Goal: Task Accomplishment & Management: Complete application form

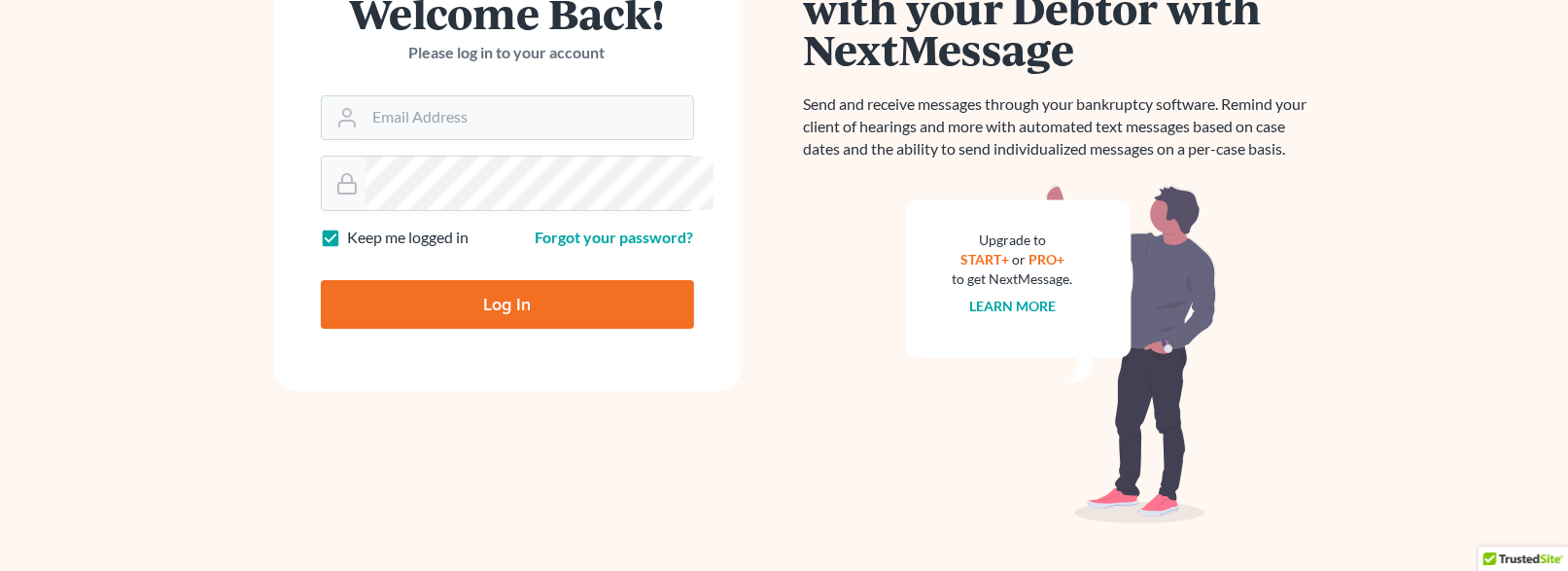
scroll to position [226, 0]
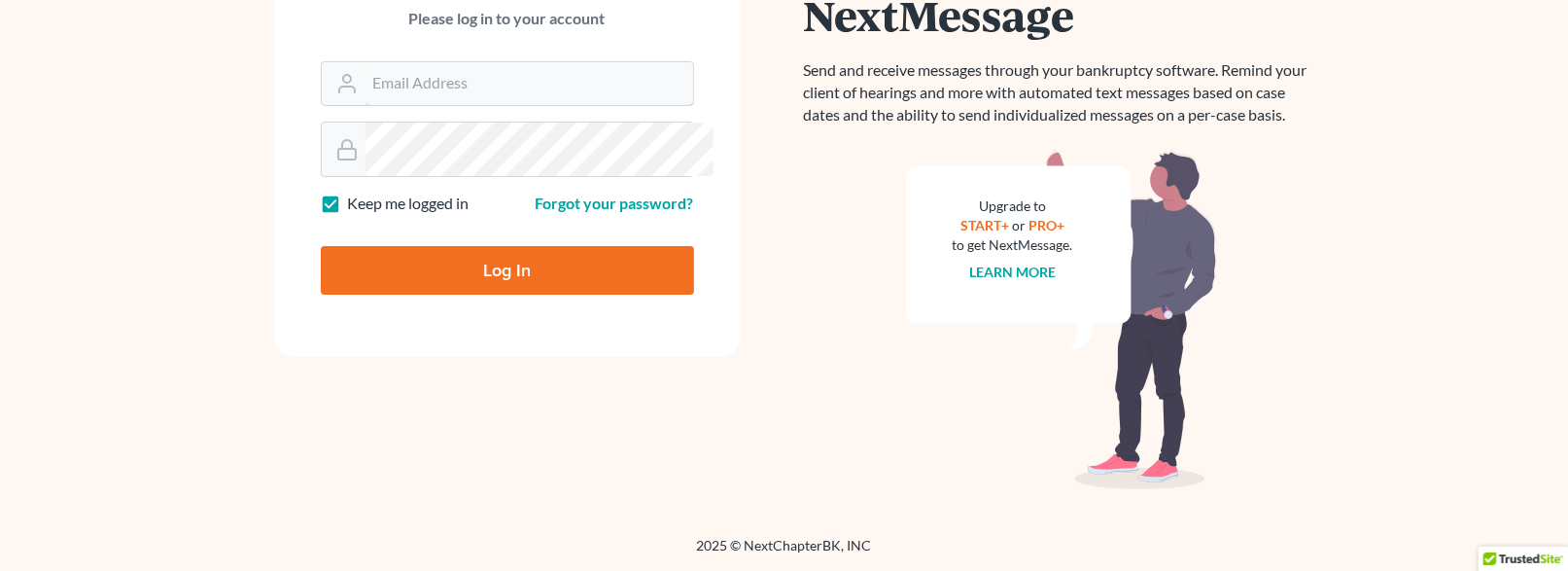
type input "[EMAIL_ADDRESS][DOMAIN_NAME]"
click at [640, 295] on input "Log In" at bounding box center [507, 270] width 373 height 49
type input "Thinking..."
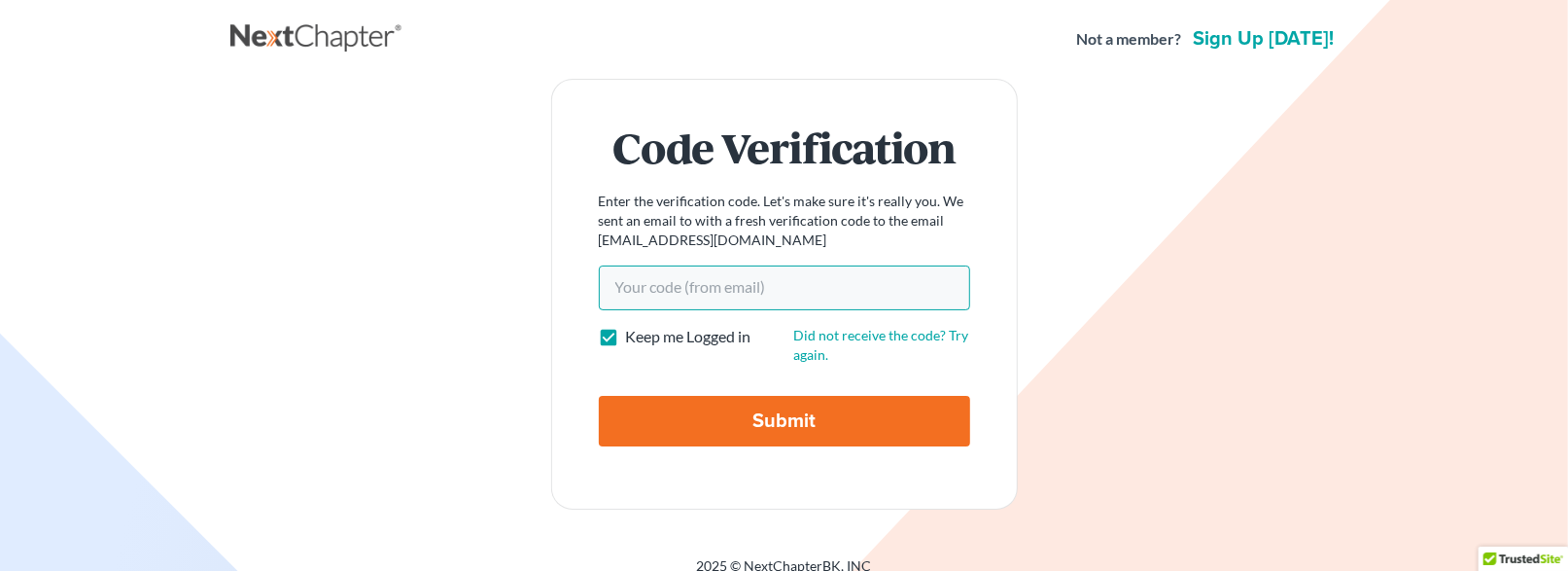
click at [740, 310] on input "Your code(from email)" at bounding box center [784, 288] width 371 height 45
click at [761, 310] on input "Your code(from email)" at bounding box center [784, 288] width 371 height 45
paste input "a5a51c"
type input "a5a51c"
click at [711, 446] on input "Submit" at bounding box center [784, 421] width 371 height 51
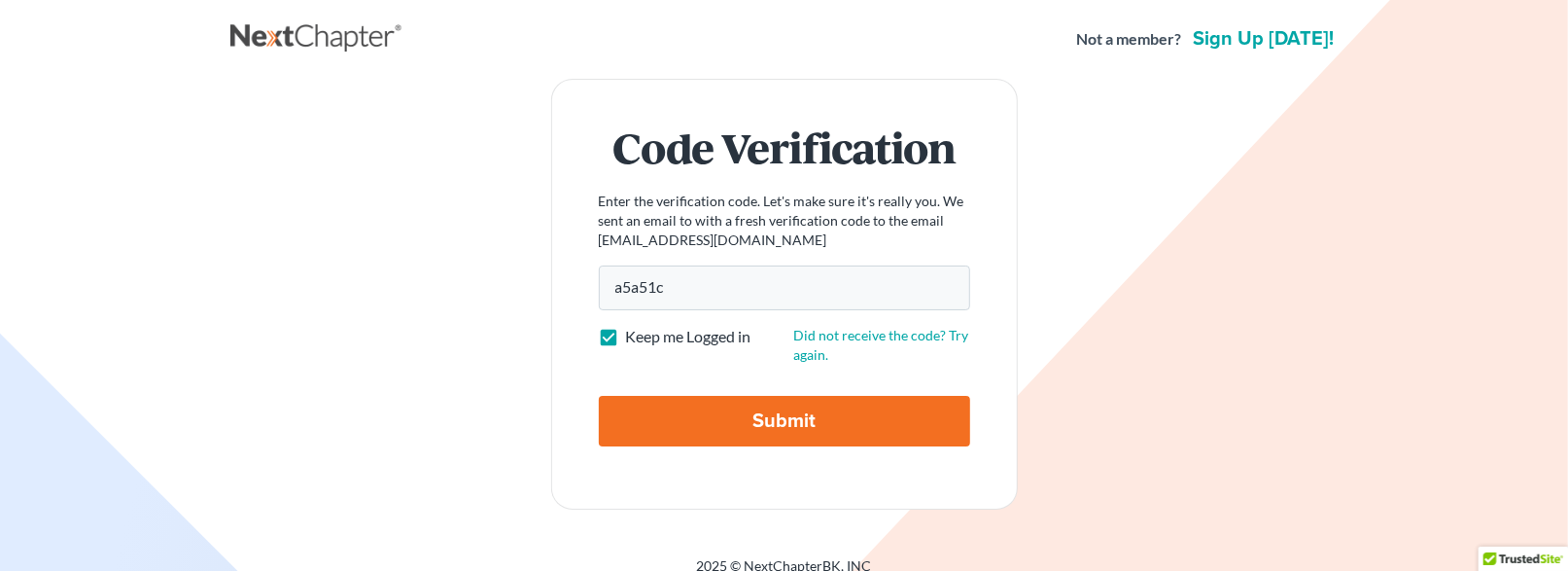
type input "Thinking..."
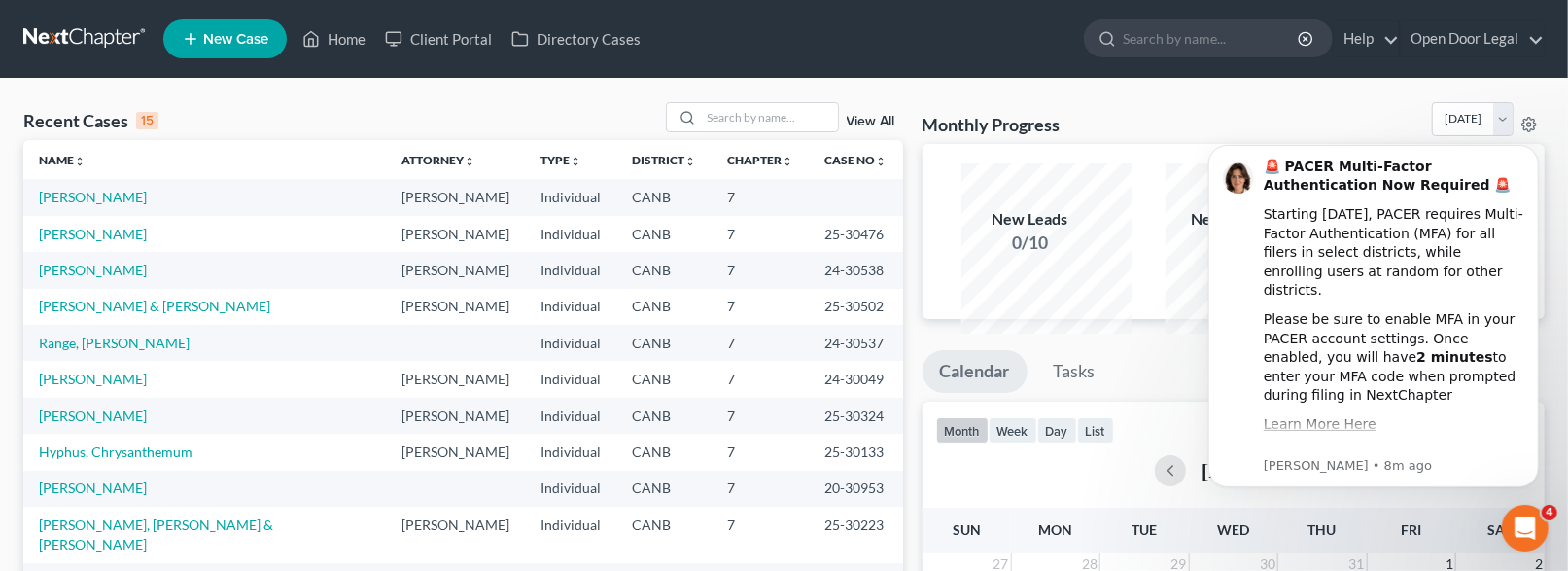
click at [287, 52] on link "New Case" at bounding box center [225, 39] width 123 height 39
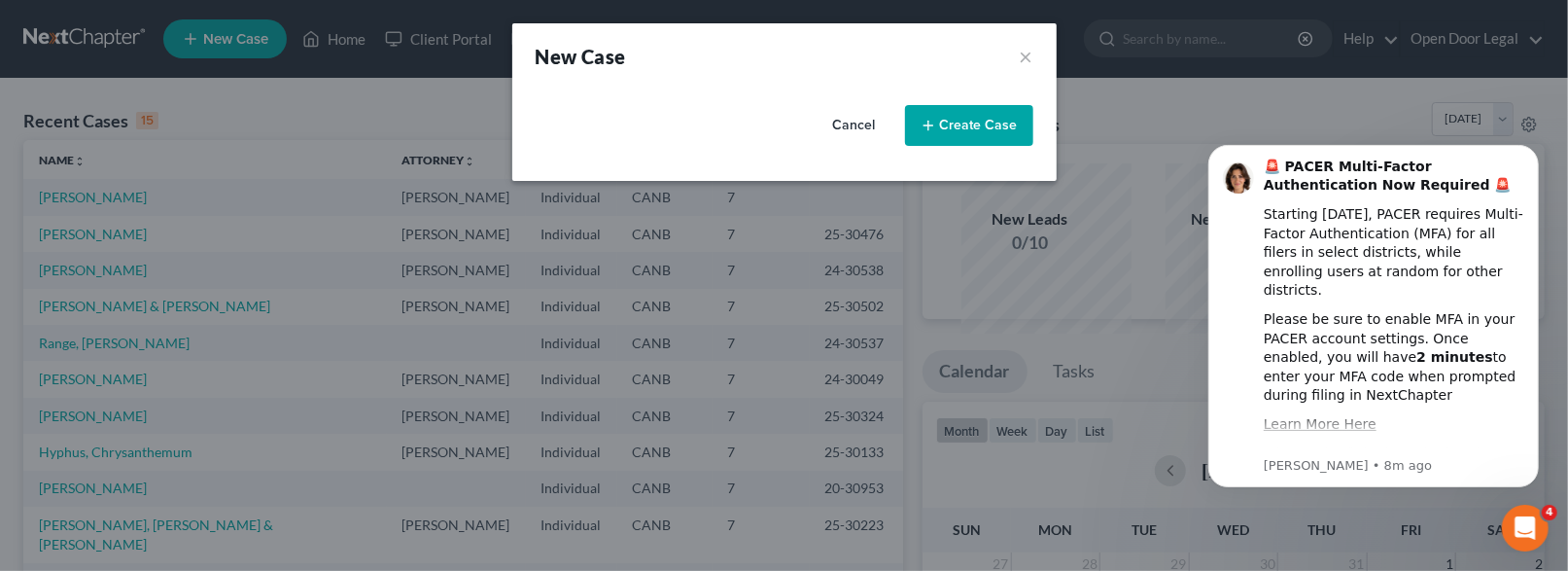
select select "9"
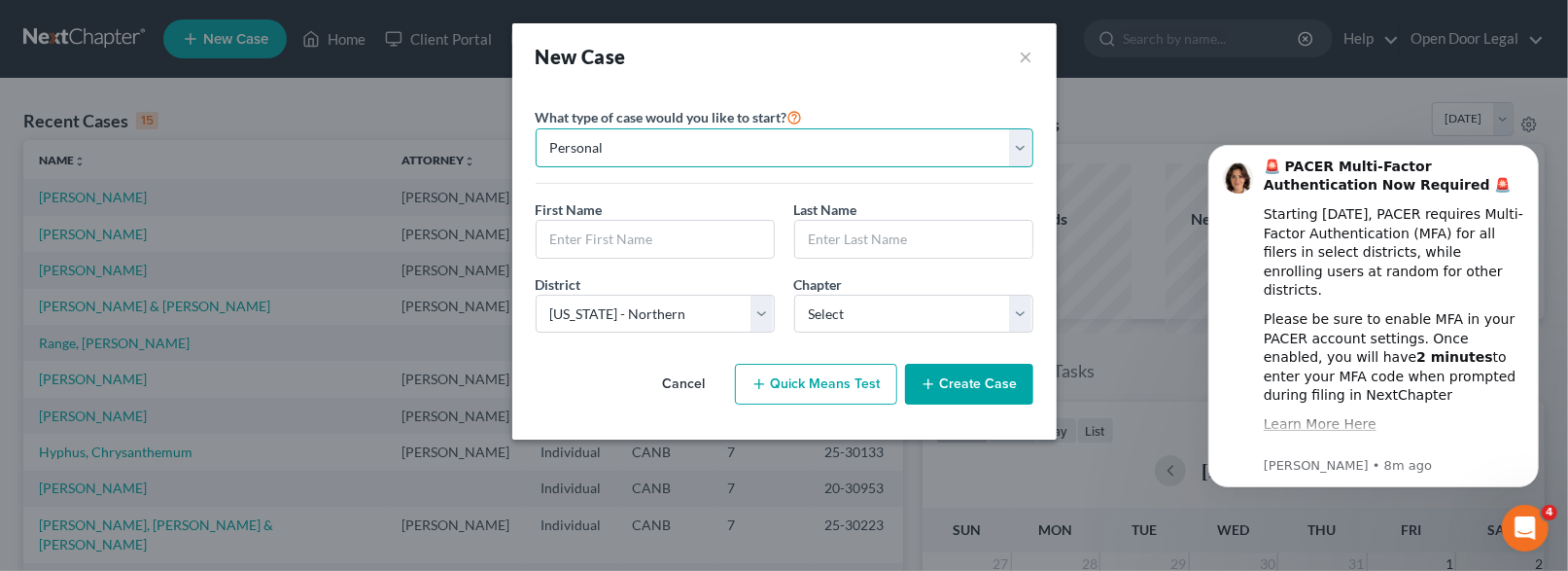
click at [584, 167] on select "Personal Business" at bounding box center [784, 148] width 498 height 39
click at [577, 258] on input "text" at bounding box center [655, 239] width 237 height 37
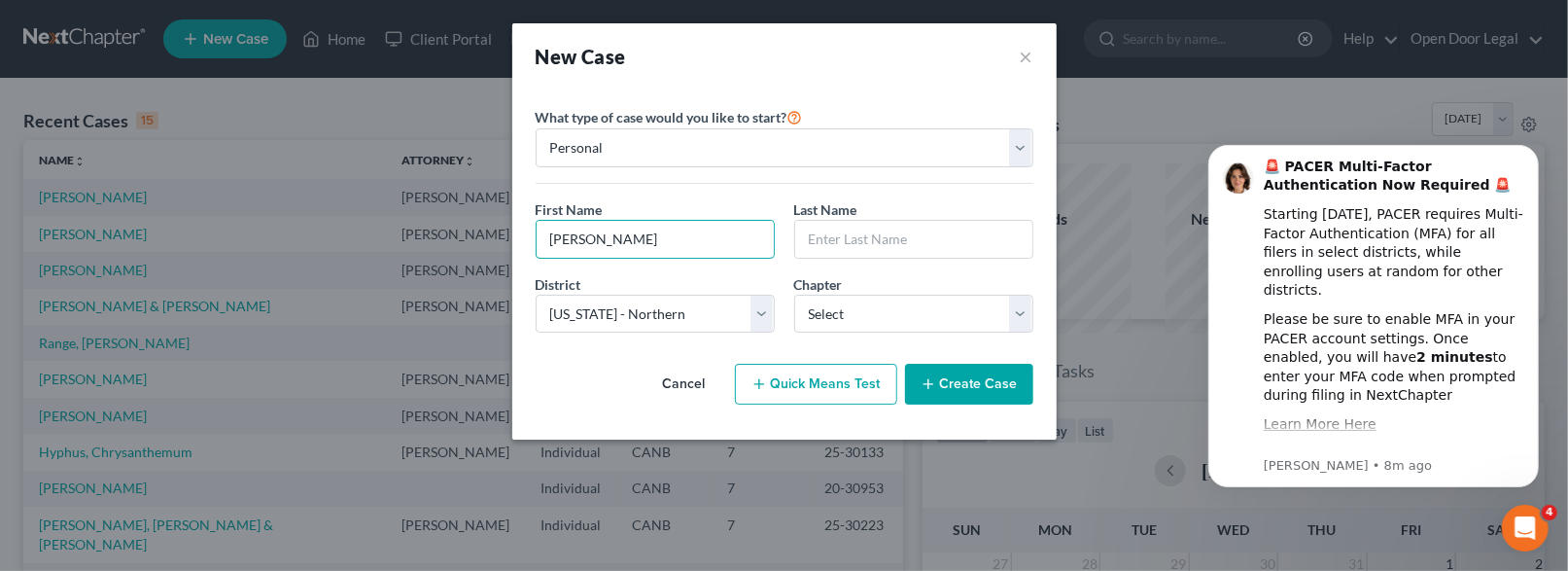
type input "Kristina"
click at [819, 258] on input "text" at bounding box center [914, 239] width 237 height 37
paste input "Kristina Martin"
drag, startPoint x: 873, startPoint y: 299, endPoint x: 786, endPoint y: 294, distance: 87.1
click at [786, 259] on div "Last Name * Kristina Martin" at bounding box center [914, 229] width 259 height 59
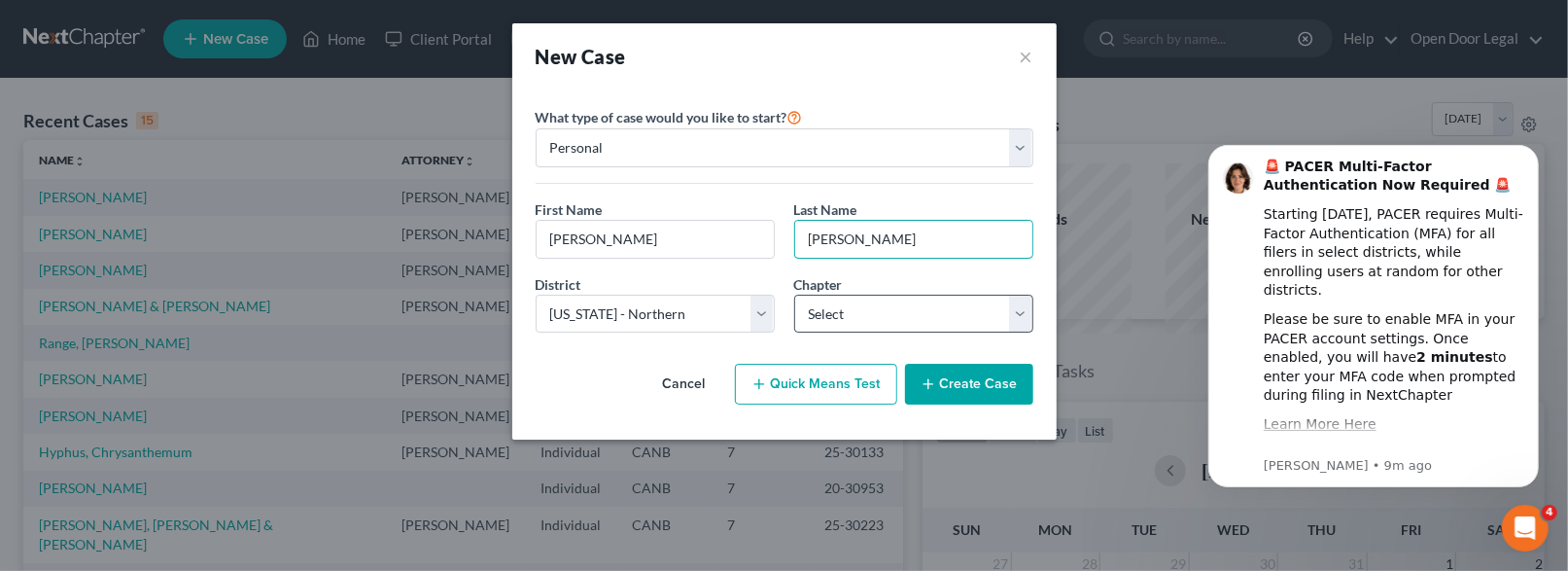
type input "Martin"
click at [881, 334] on select "Select 7 11 12 13" at bounding box center [914, 314] width 239 height 39
select select "0"
click at [919, 334] on div "Chapter * Select 7 11 12 13" at bounding box center [914, 303] width 259 height 59
click at [979, 405] on button "Create Case" at bounding box center [969, 384] width 128 height 41
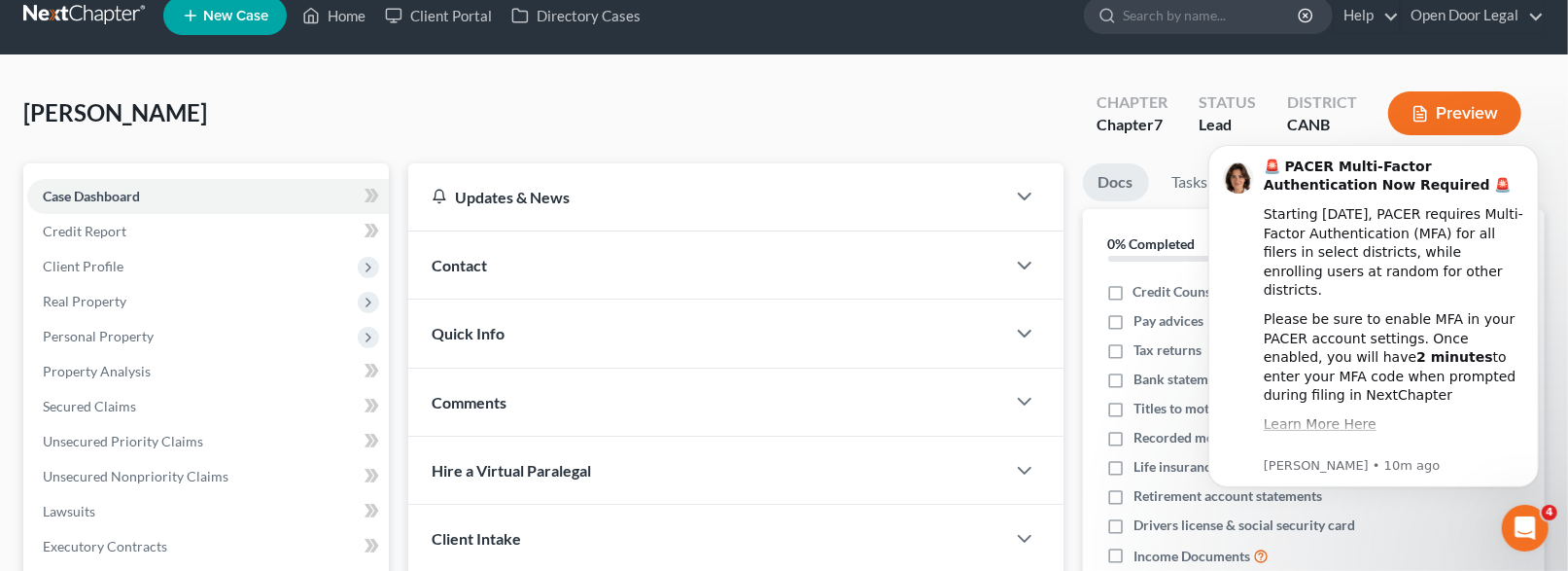
scroll to position [24, 0]
click at [578, 298] on div "Contact" at bounding box center [706, 264] width 596 height 67
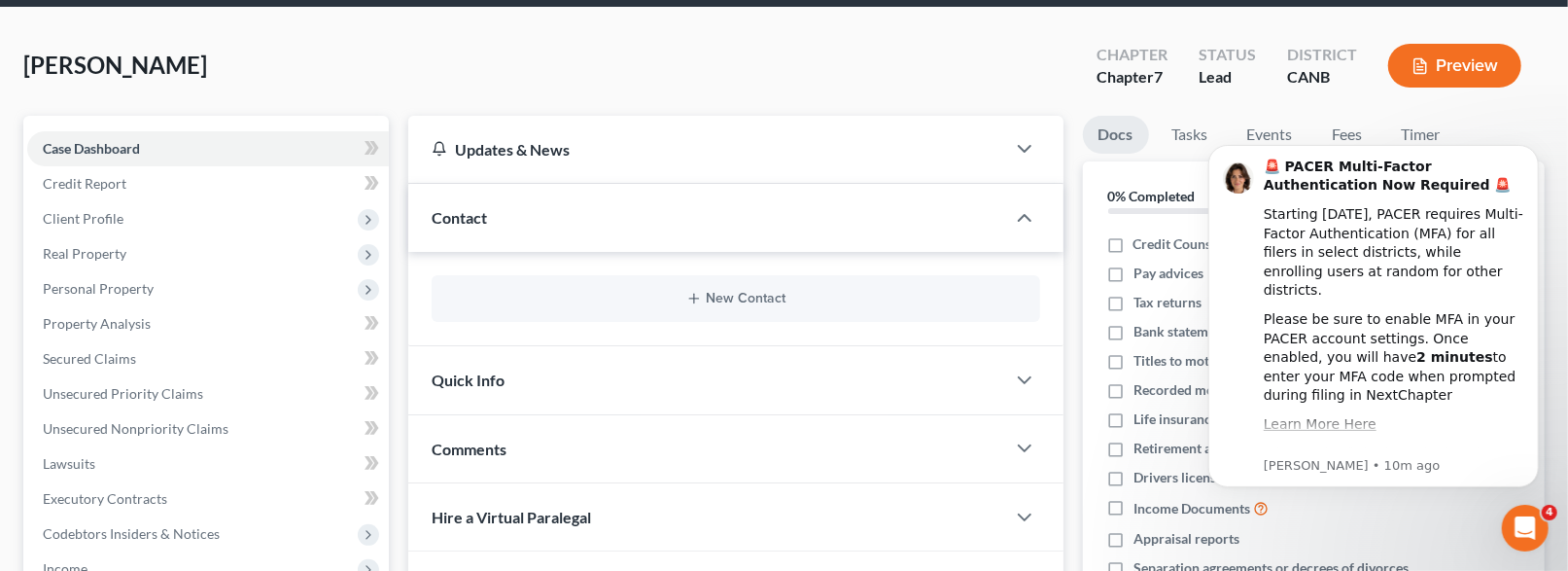
scroll to position [78, 0]
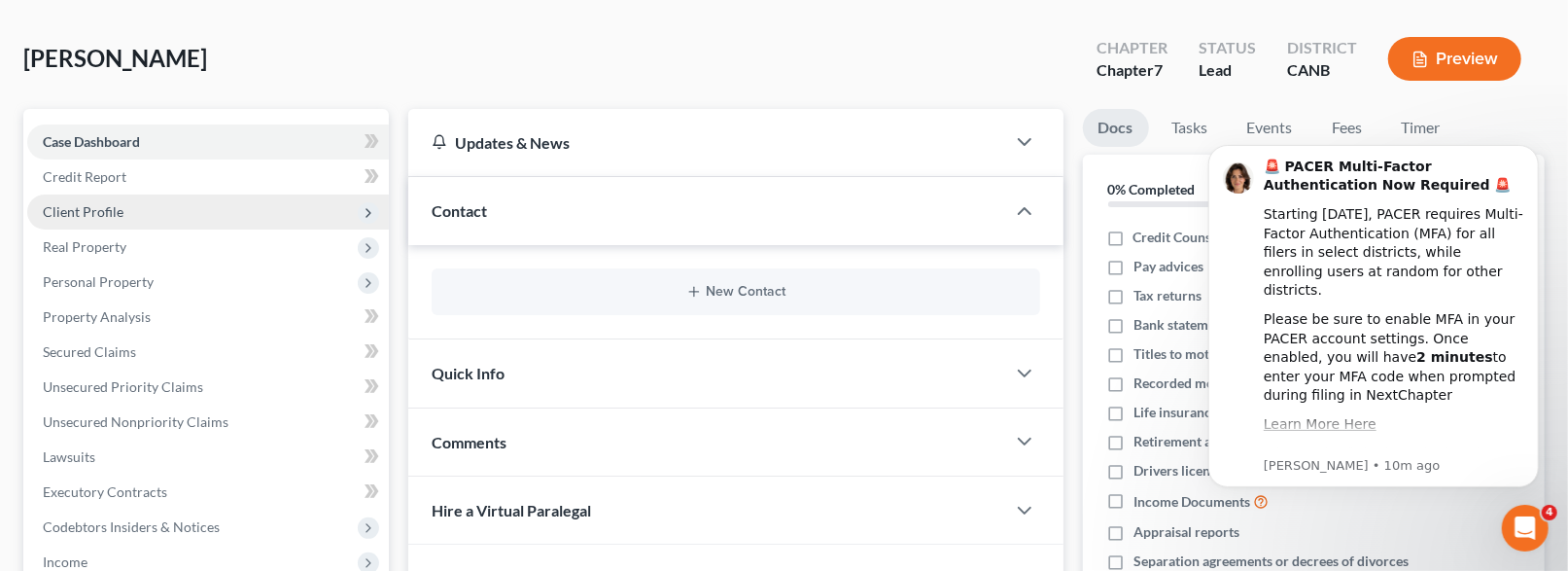
click at [162, 230] on span "Client Profile" at bounding box center [208, 212] width 362 height 35
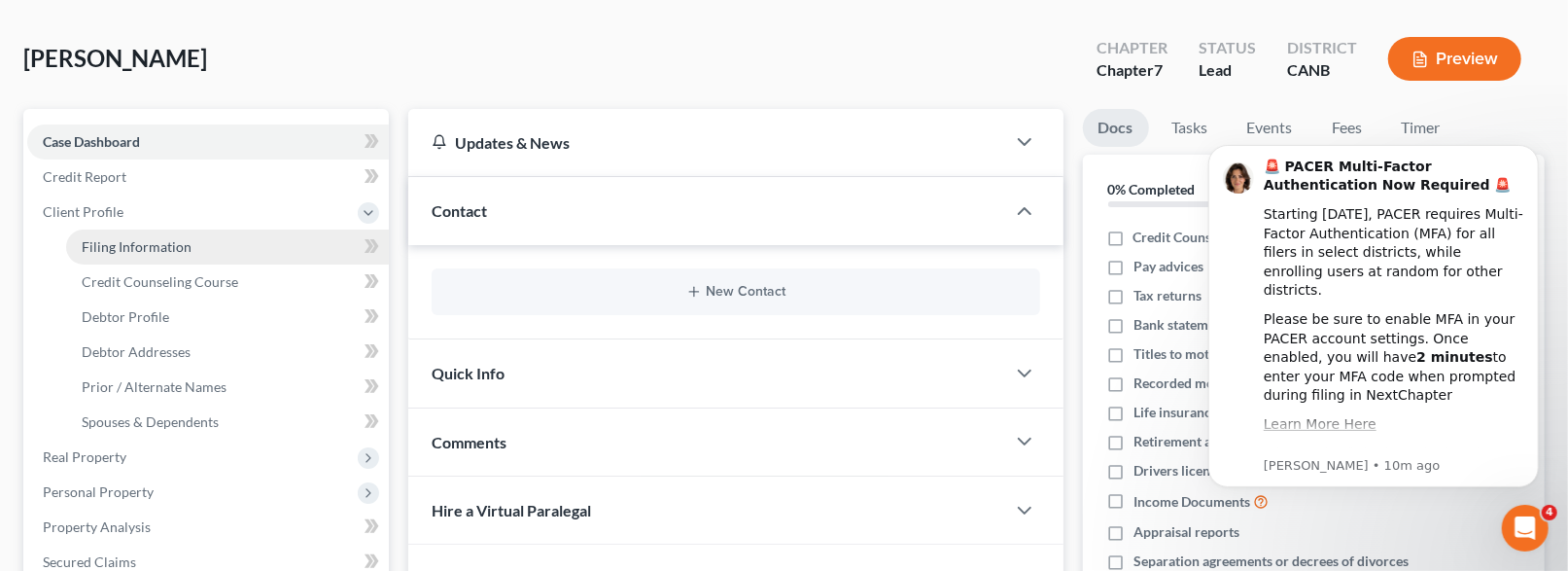
click at [234, 265] on link "Filing Information" at bounding box center [227, 247] width 323 height 35
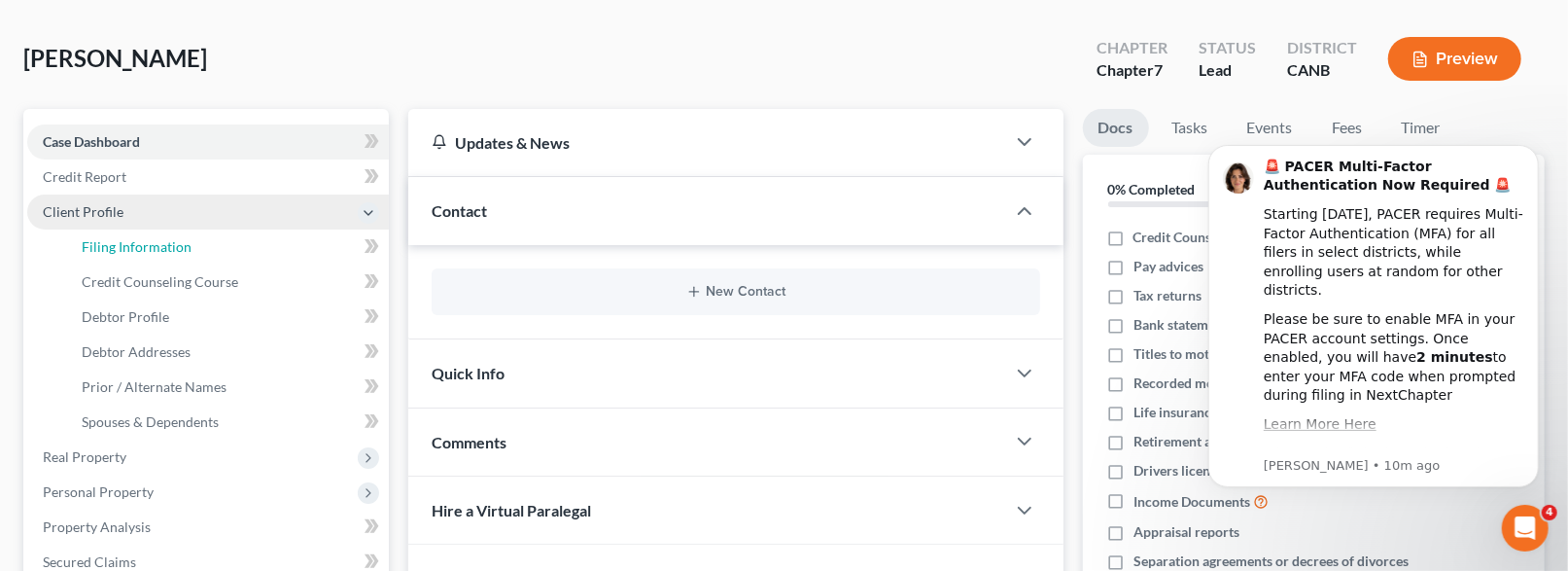
select select "1"
select select "0"
select select "9"
select select "4"
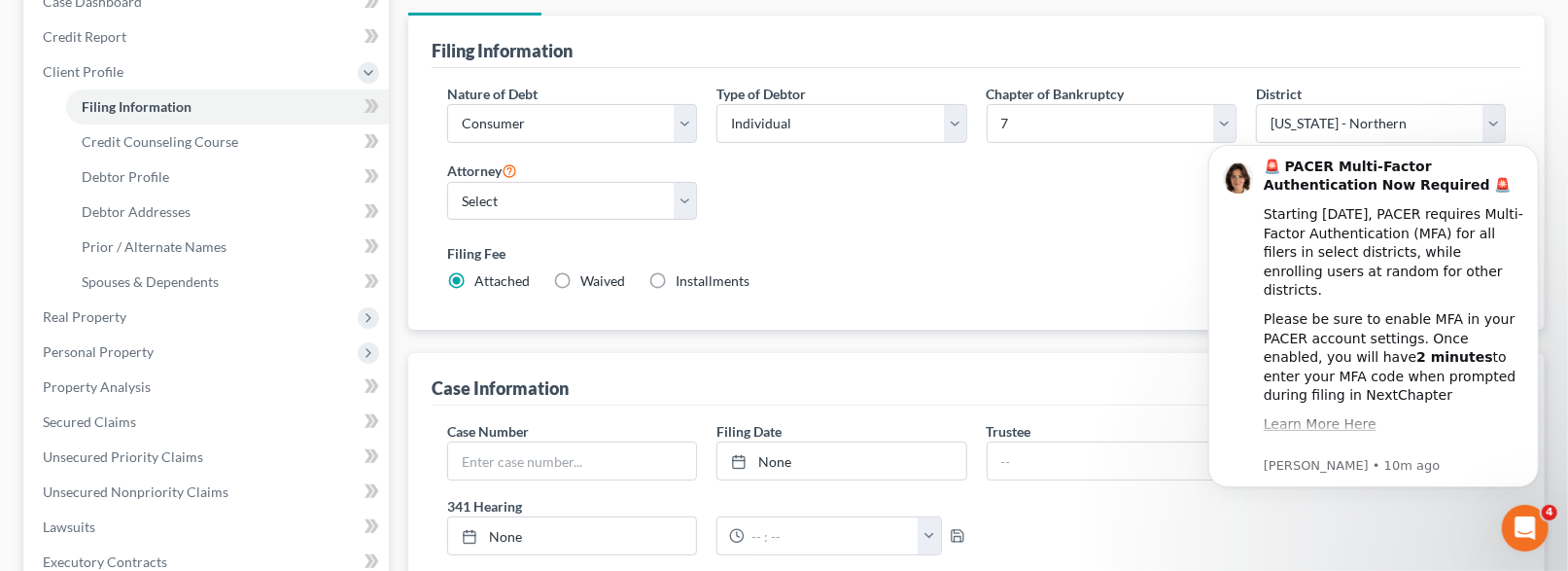
scroll to position [223, 0]
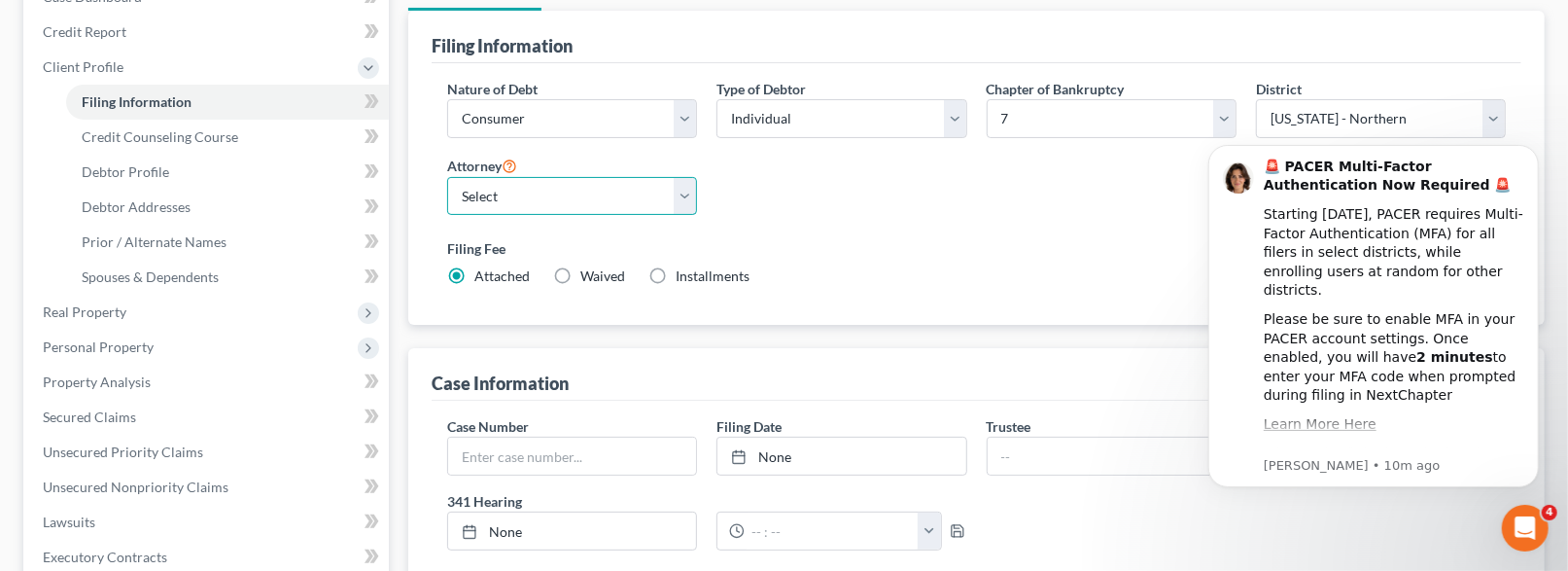
click at [575, 216] on select "Select Vivian Cho - CANB Heather Tichenor - CANB Michele Ellson - CANB Tammy Vu…" at bounding box center [572, 196] width 250 height 39
select select "1"
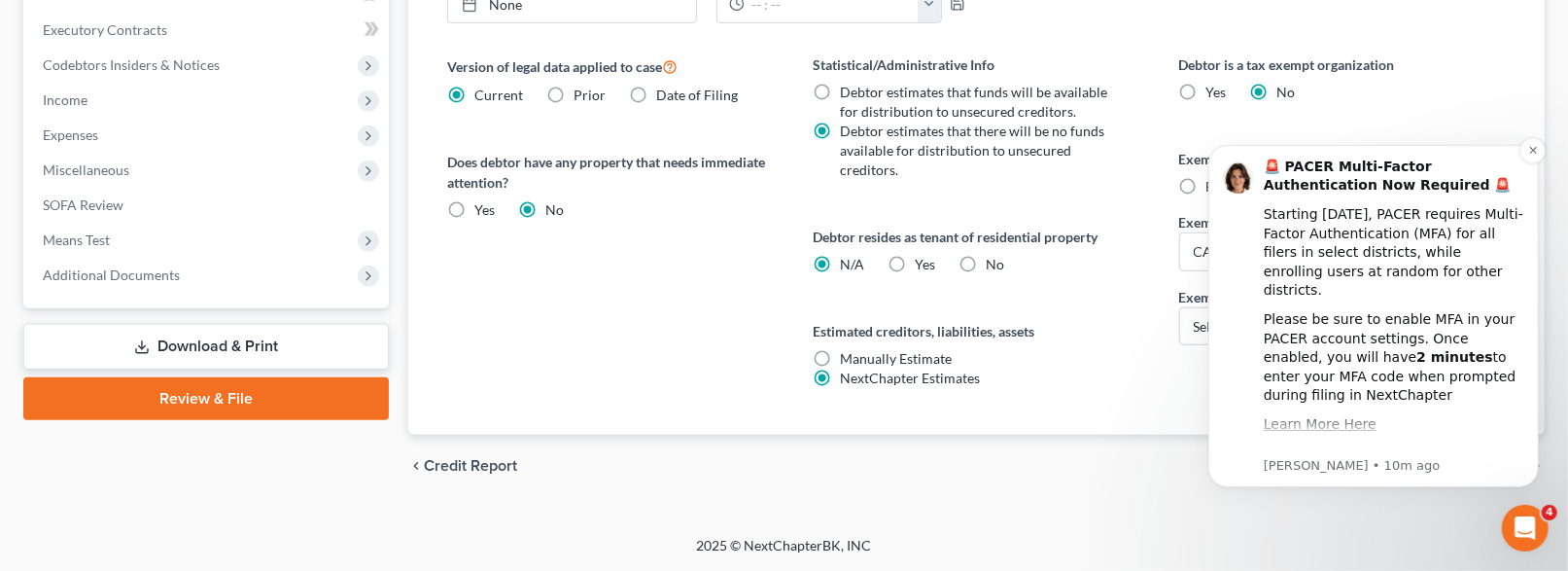
scroll to position [919, 0]
click at [1531, 150] on icon "Dismiss notification" at bounding box center [1531, 149] width 7 height 7
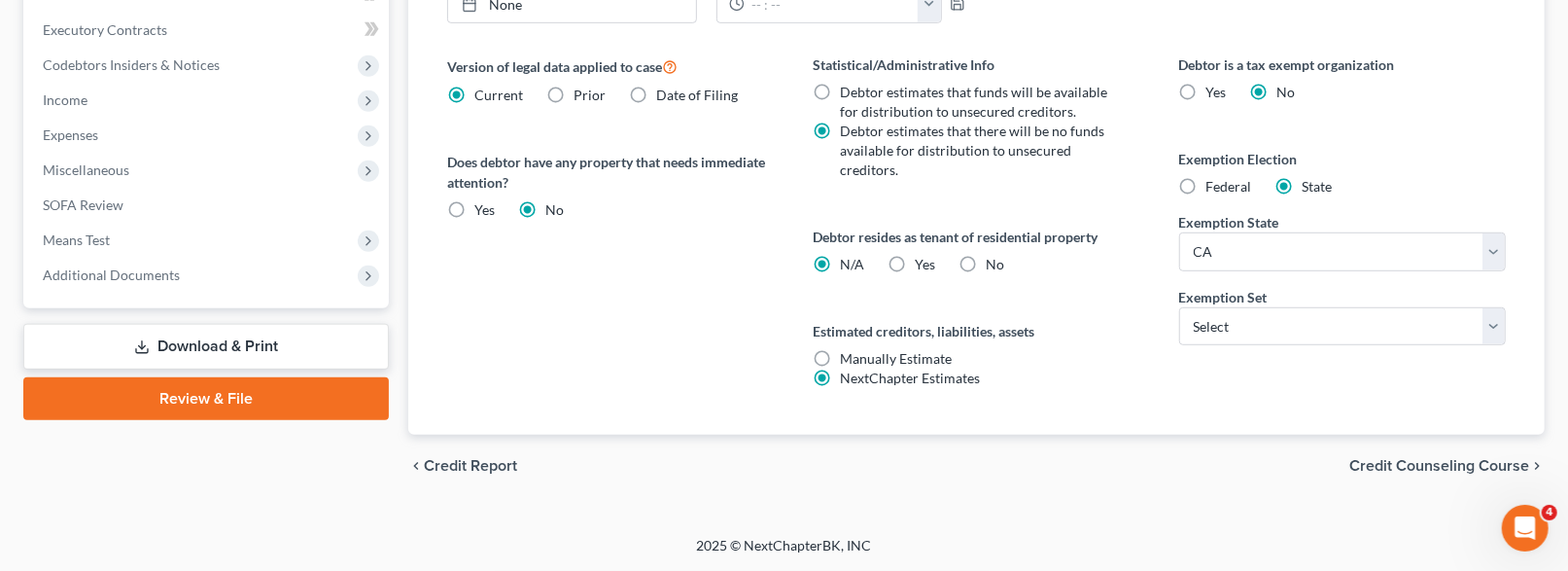
scroll to position [893, 0]
click at [1272, 346] on select "Select 703 704" at bounding box center [1342, 327] width 327 height 39
click at [1267, 346] on select "Select 703 704" at bounding box center [1342, 327] width 327 height 39
select select "0"
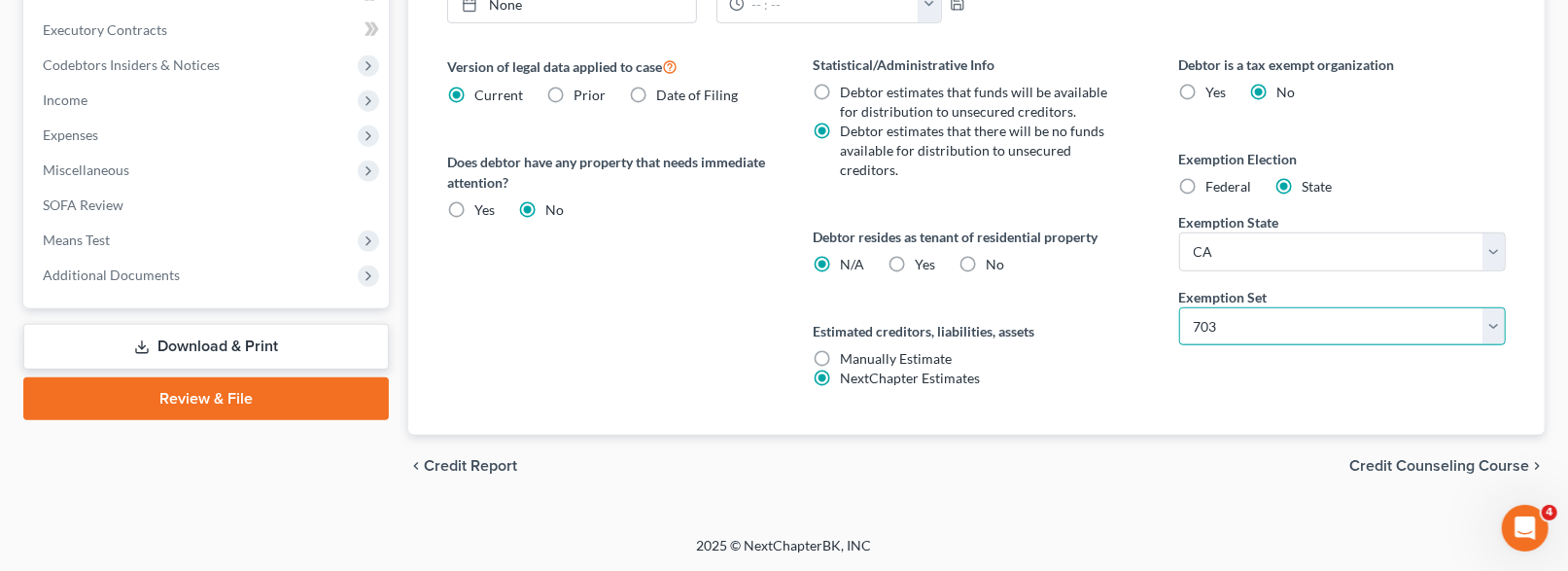
scroll to position [1142, 0]
click at [1308, 383] on div "Debtor is a tax exempt organization Yes No Exemption Election Federal State Exe…" at bounding box center [1342, 244] width 366 height 380
click at [1349, 458] on span "Credit Counseling Course" at bounding box center [1439, 466] width 180 height 16
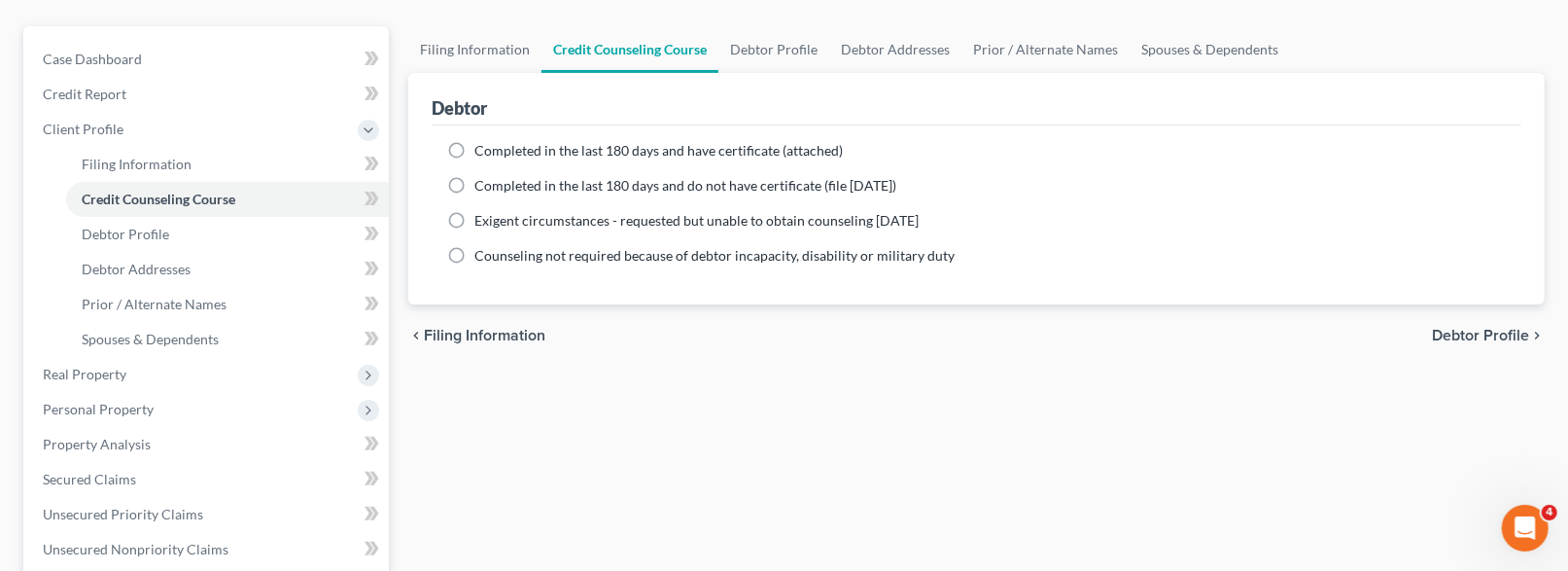
scroll to position [164, 0]
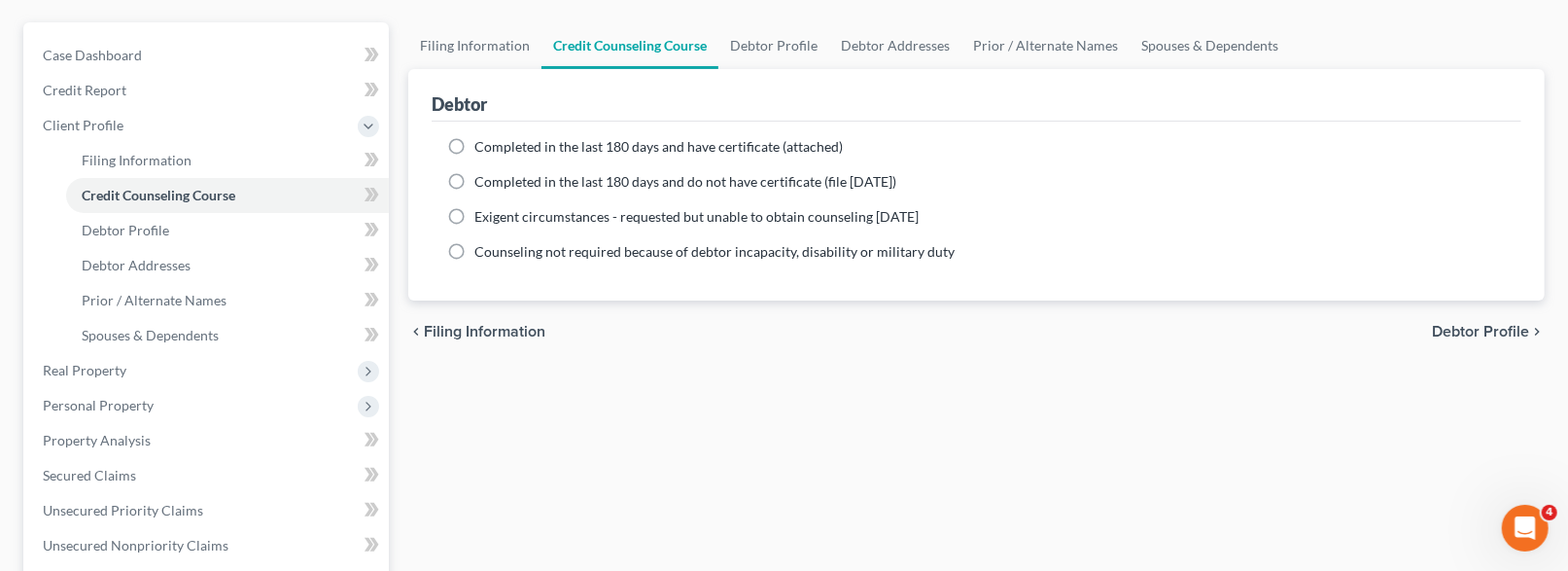
click at [476, 157] on label "Completed in the last 180 days and have certificate (attached)" at bounding box center [658, 147] width 368 height 19
click at [482, 150] on input "Completed in the last 180 days and have certificate (attached)" at bounding box center [488, 143] width 13 height 13
radio input "true"
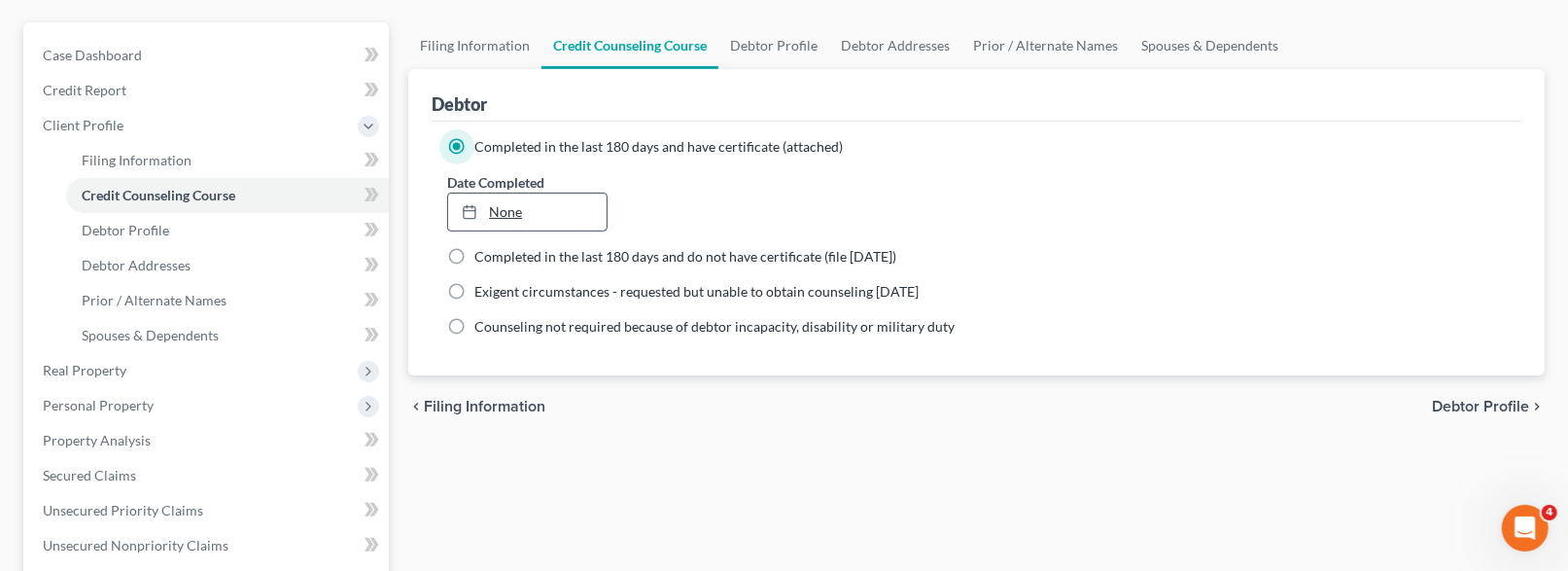
click at [583, 231] on link "None" at bounding box center [527, 212] width 158 height 37
type input "8/13/2025"
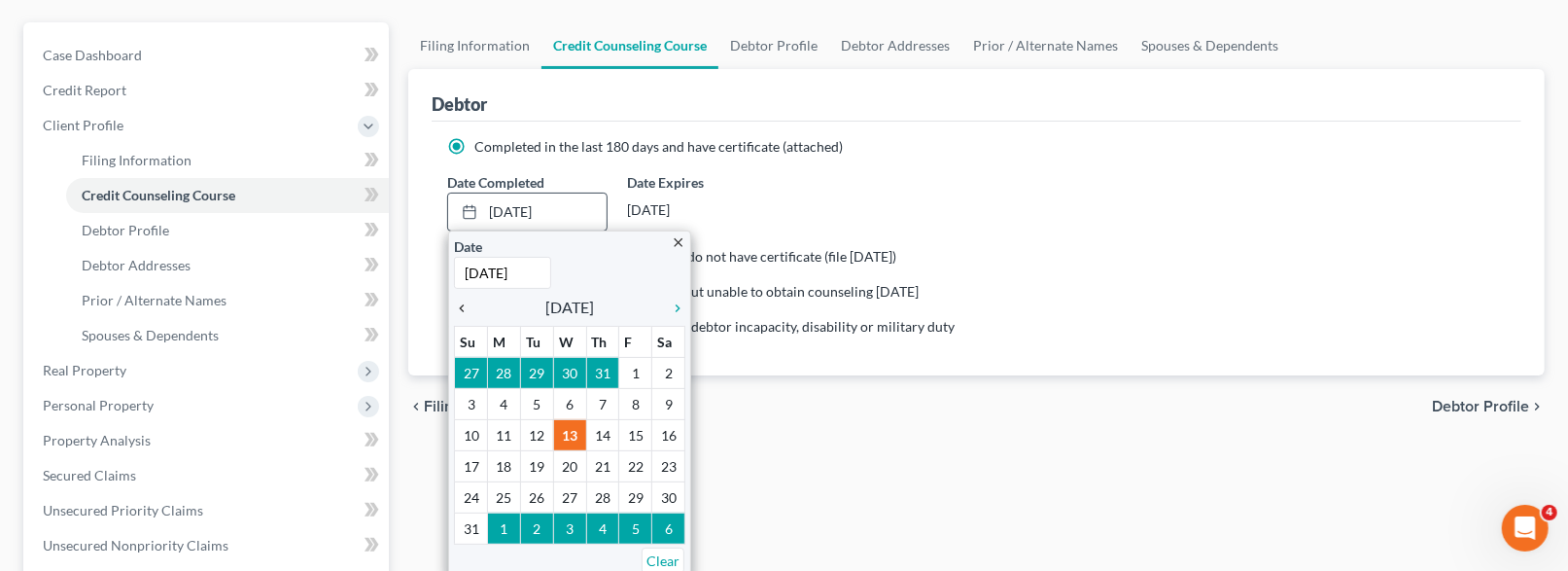
click at [472, 316] on icon "chevron_left" at bounding box center [467, 308] width 25 height 16
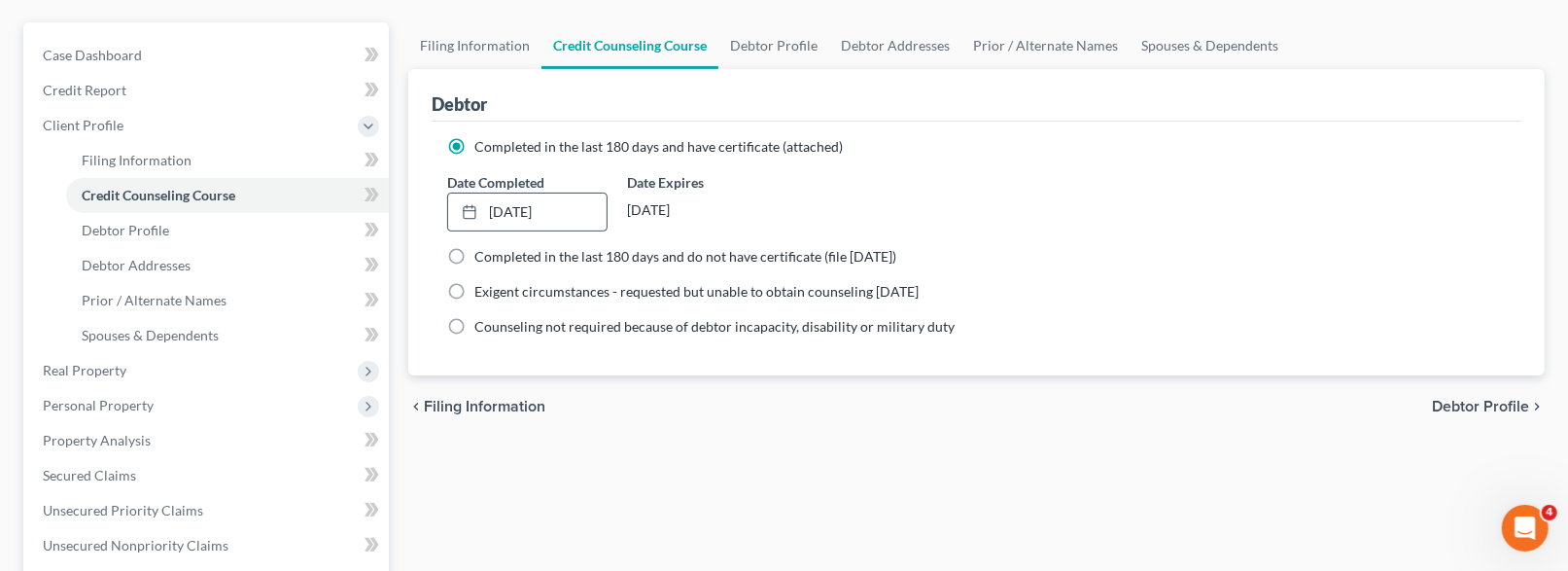
click at [987, 232] on div "Date Completed 7/9/2025 close Date 7/9/2025 Time 12:00 AM chevron_left July 202…" at bounding box center [976, 201] width 1078 height 59
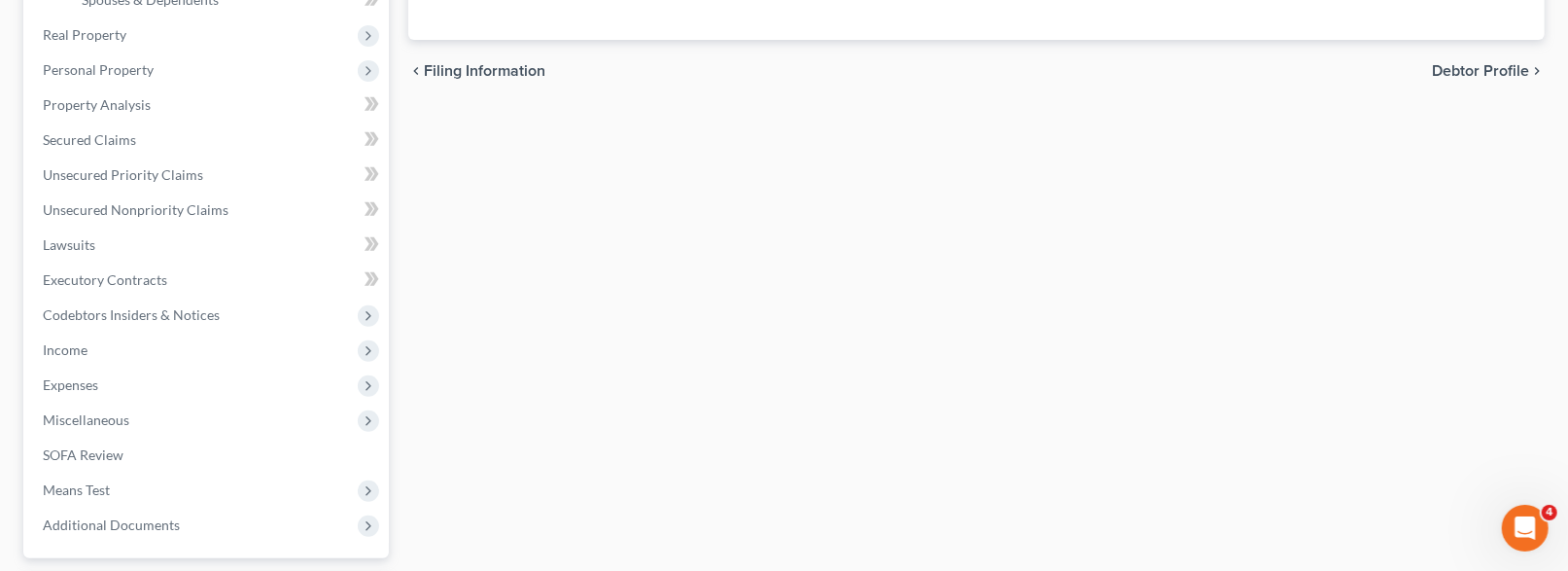
scroll to position [512, 0]
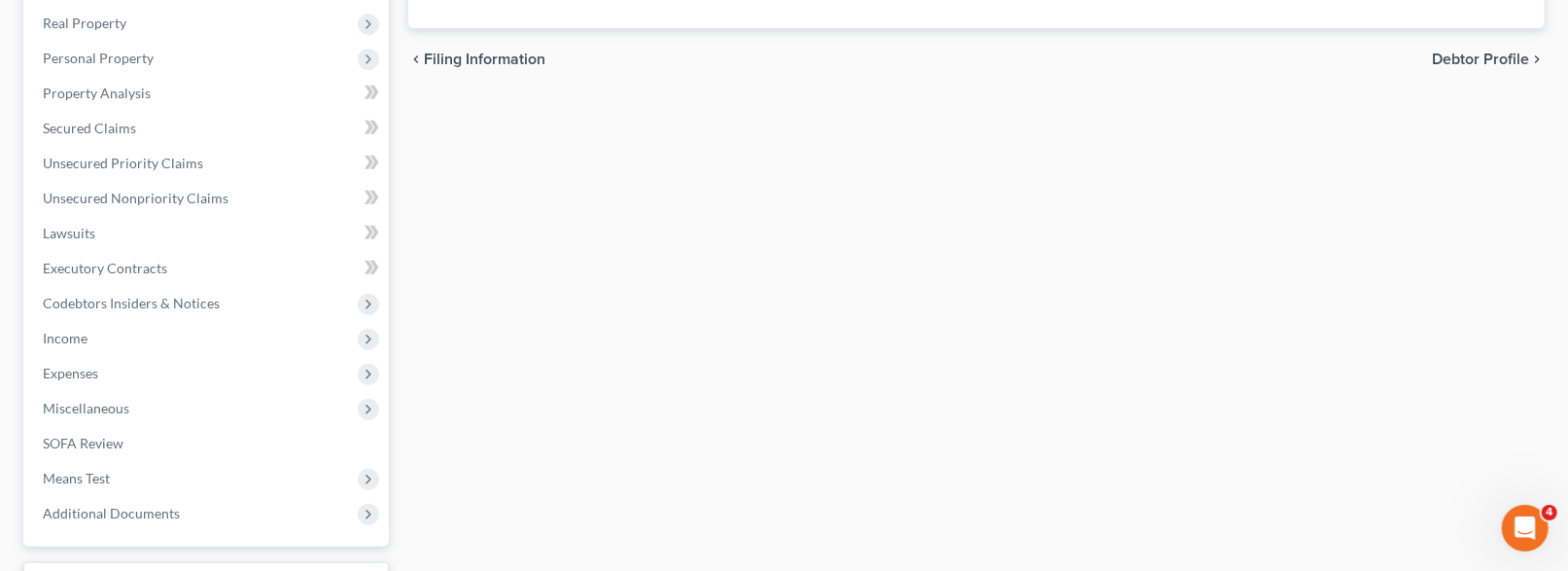
click at [1447, 67] on span "Debtor Profile" at bounding box center [1481, 59] width 97 height 16
select select "0"
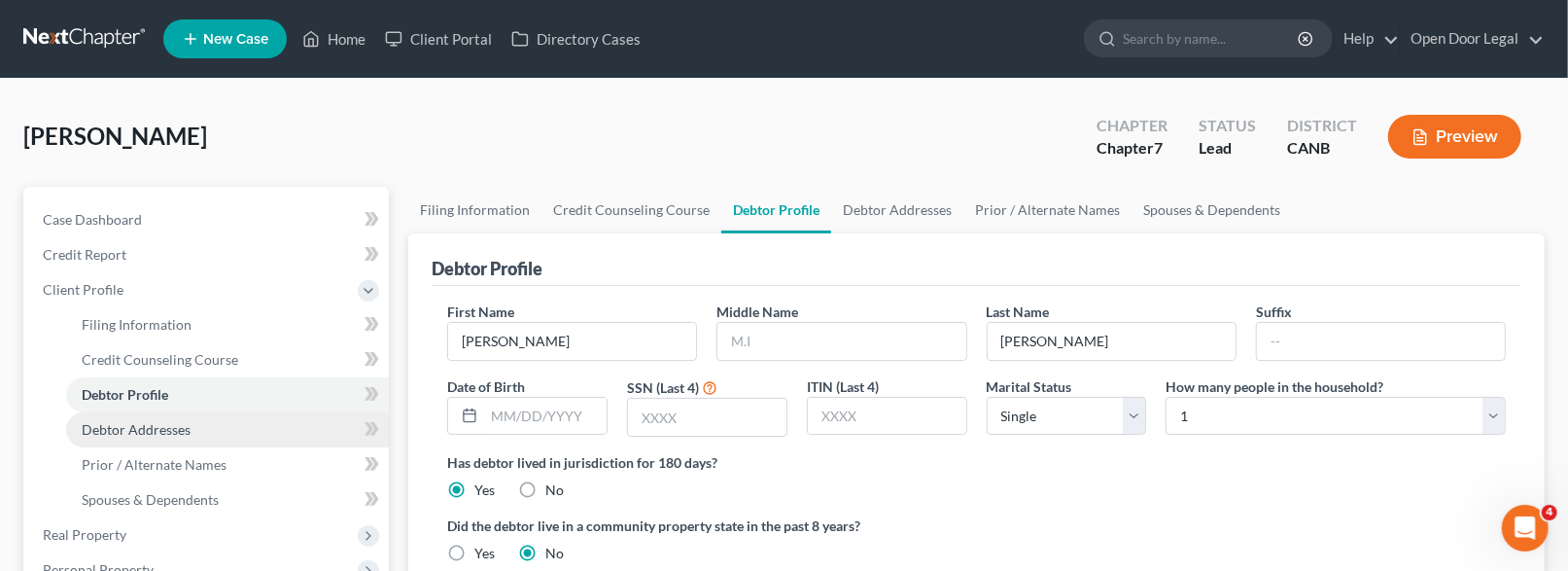
click at [185, 438] on span "Debtor Addresses" at bounding box center [136, 429] width 109 height 17
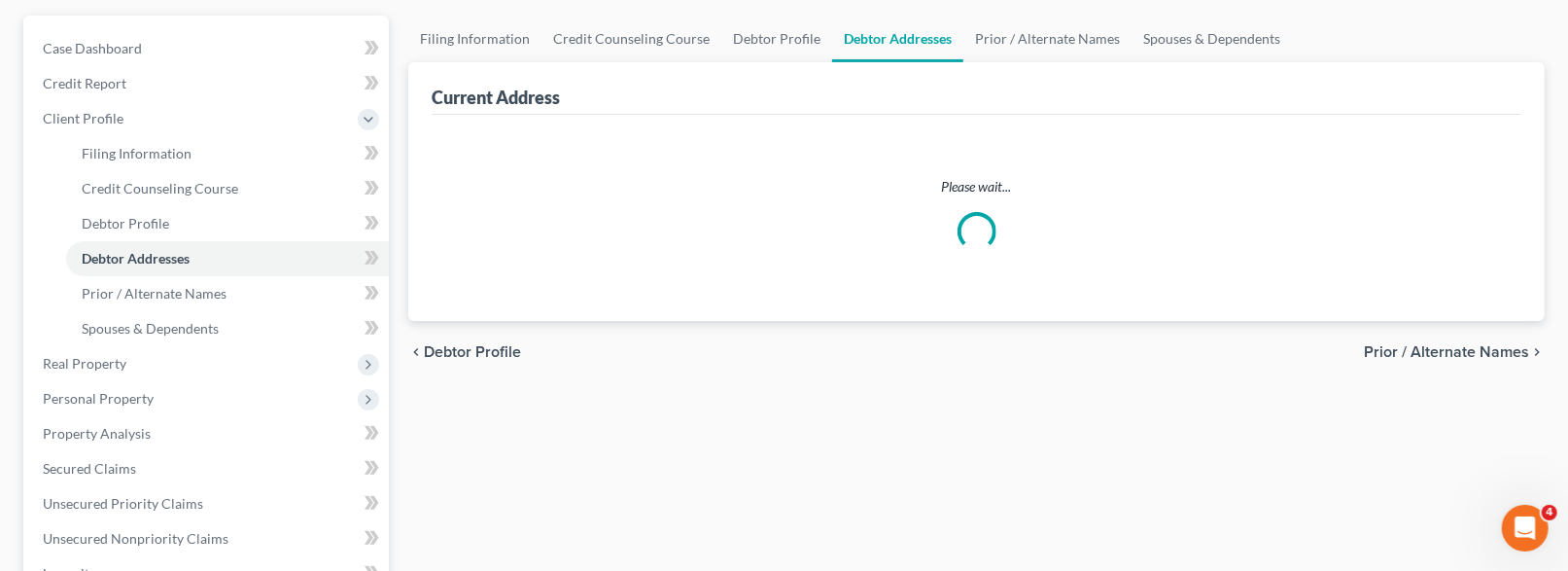
select select "0"
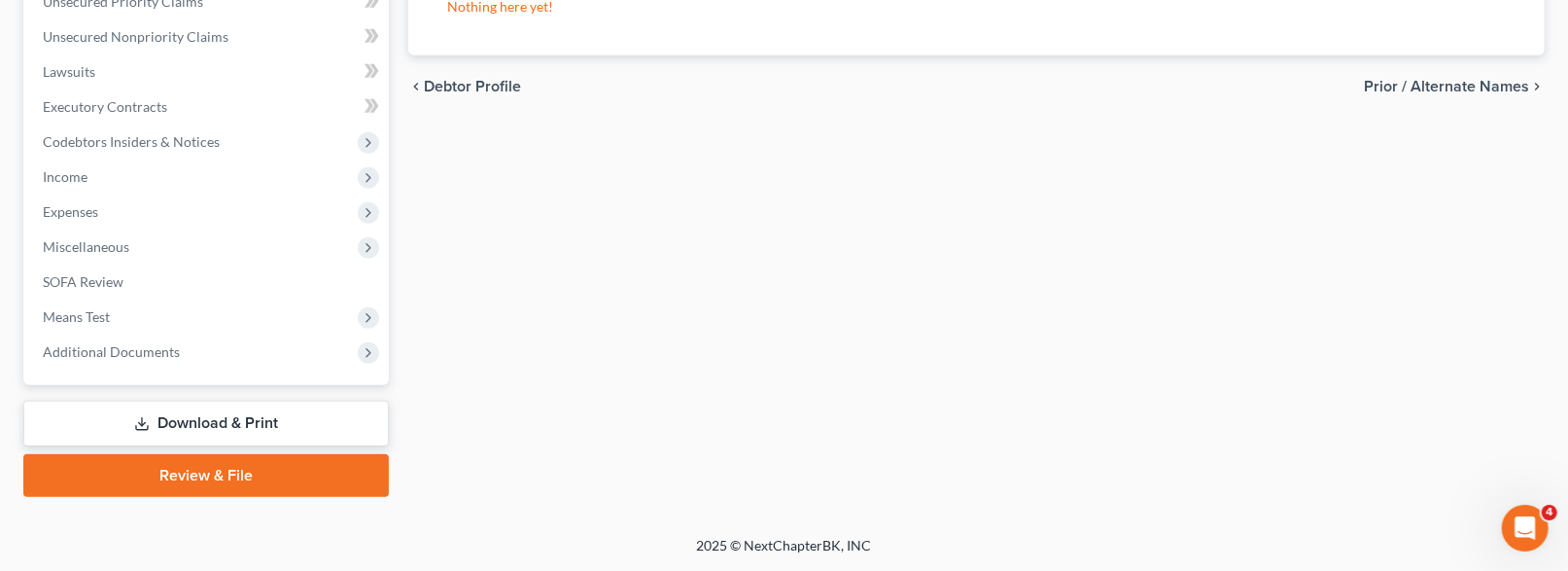
scroll to position [691, 0]
